Goal: Navigation & Orientation: Find specific page/section

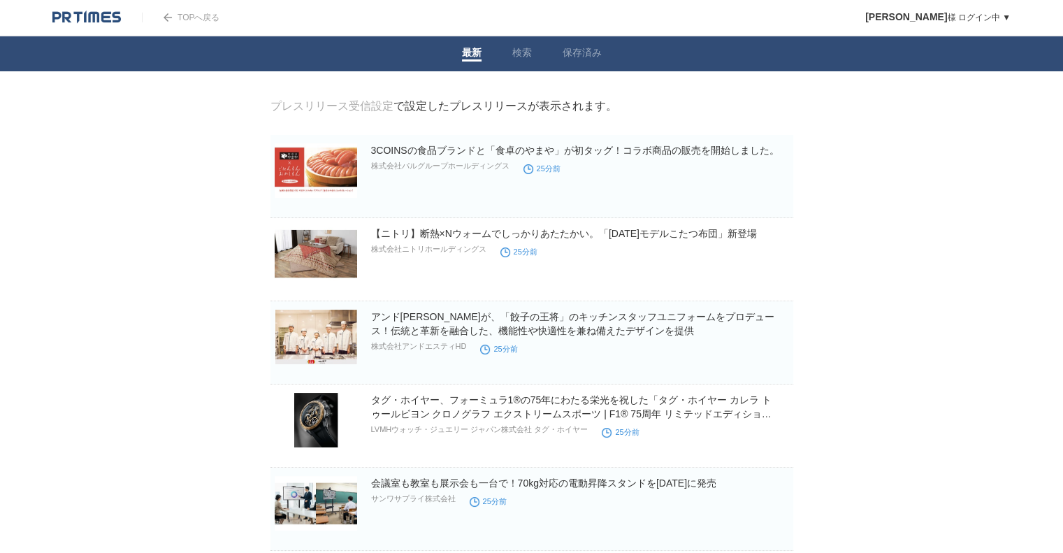
drag, startPoint x: 0, startPoint y: 0, endPoint x: 194, endPoint y: 161, distance: 252.5
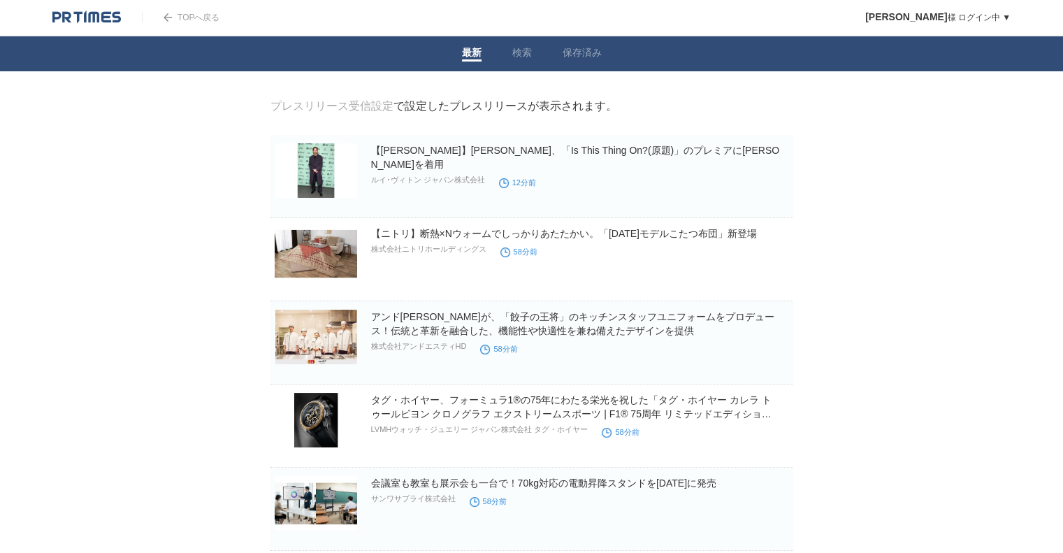
drag, startPoint x: 0, startPoint y: 0, endPoint x: 111, endPoint y: 157, distance: 191.9
